Goal: Task Accomplishment & Management: Complete application form

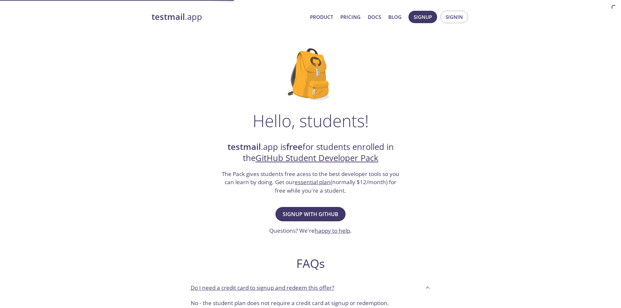
click at [332, 213] on span "Signup with GitHub" at bounding box center [311, 214] width 56 height 9
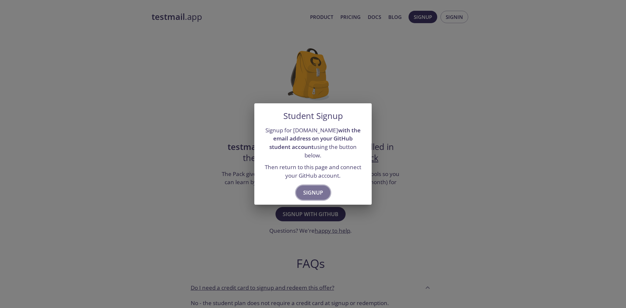
click at [318, 191] on span "Signup" at bounding box center [313, 192] width 20 height 9
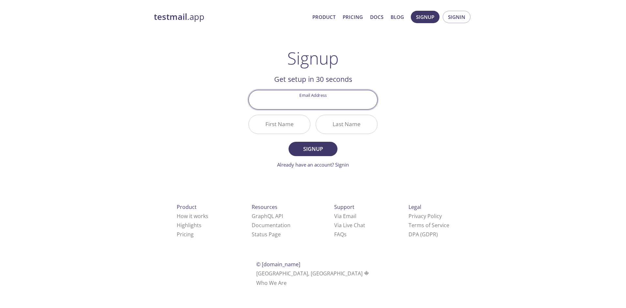
click at [329, 103] on input "Email Address" at bounding box center [313, 99] width 128 height 19
type input "[EMAIL_ADDRESS][DOMAIN_NAME]"
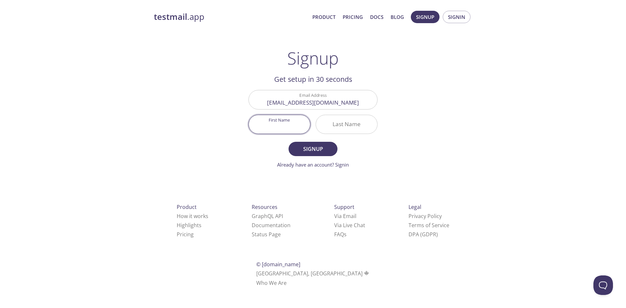
click at [290, 126] on input "First Name" at bounding box center [279, 124] width 61 height 19
type input "[PERSON_NAME]"
click at [341, 126] on input "Last Name" at bounding box center [346, 124] width 61 height 19
type input "shetty"
click at [309, 143] on button "Signup" at bounding box center [313, 149] width 49 height 14
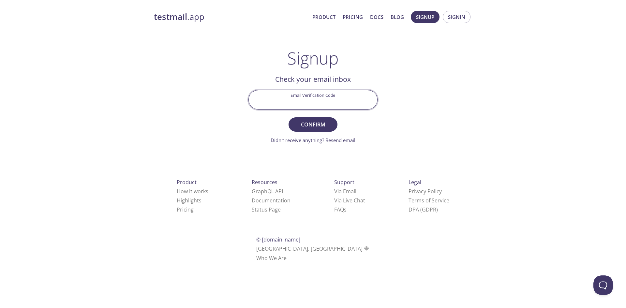
click at [321, 99] on input "Email Verification Code" at bounding box center [313, 99] width 128 height 19
type input "[EMAIL_ADDRESS][DOMAIN_NAME]"
click at [326, 120] on span "Confirm" at bounding box center [313, 124] width 35 height 9
drag, startPoint x: 351, startPoint y: 102, endPoint x: 264, endPoint y: 102, distance: 87.0
click at [264, 102] on input "[EMAIL_ADDRESS][DOMAIN_NAME]" at bounding box center [313, 99] width 128 height 19
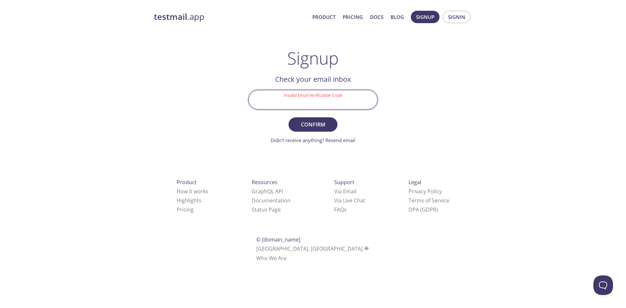
paste input "BGP3SMR"
type input "BGP3SMR"
click at [327, 122] on span "Confirm" at bounding box center [313, 124] width 35 height 9
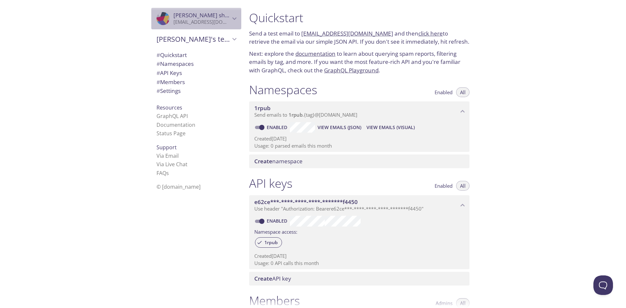
click at [158, 22] on icon "Prajwal shetty" at bounding box center [162, 25] width 8 height 8
